Goal: Obtain resource: Obtain resource

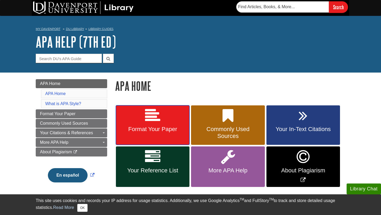
click at [131, 123] on link "Format Your Paper" at bounding box center [153, 125] width 74 height 40
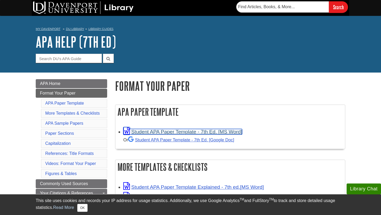
click at [146, 133] on link "Student APA Paper Template - 7th Ed. [MS Word]" at bounding box center [182, 132] width 119 height 6
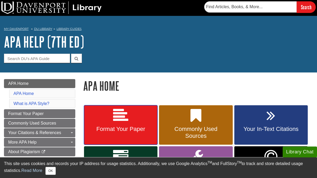
click at [126, 118] on icon at bounding box center [120, 115] width 15 height 15
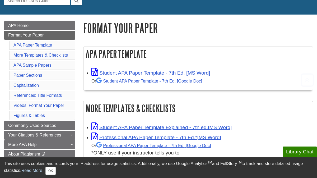
scroll to position [58, 0]
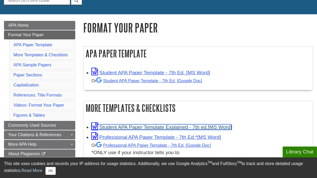
click at [132, 126] on link "Student APA Paper Template Explained - 7th ed." at bounding box center [161, 127] width 140 height 6
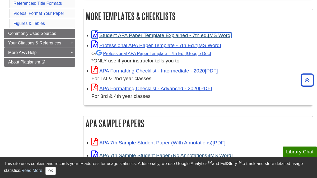
scroll to position [146, 0]
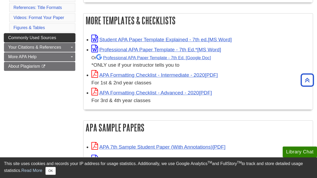
click at [64, 37] on link "Commonly Used Sources" at bounding box center [39, 37] width 71 height 9
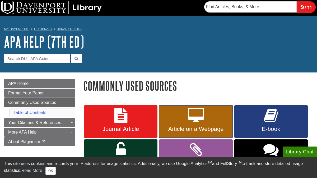
click at [176, 129] on span "Article on a Webpage" at bounding box center [196, 129] width 66 height 7
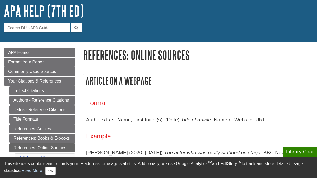
scroll to position [31, 0]
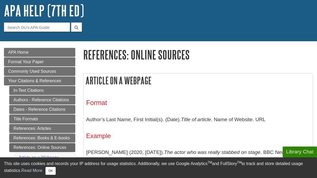
click at [95, 105] on h3 "Format" at bounding box center [198, 103] width 224 height 8
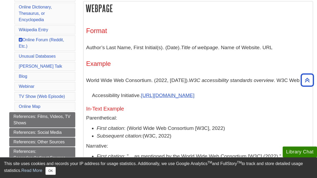
scroll to position [283, 0]
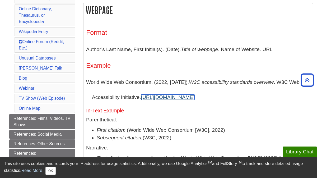
click at [170, 99] on link "https://www.w3.org/WAI/standards-guidelines/#intro" at bounding box center [168, 97] width 54 height 6
